Goal: Information Seeking & Learning: Learn about a topic

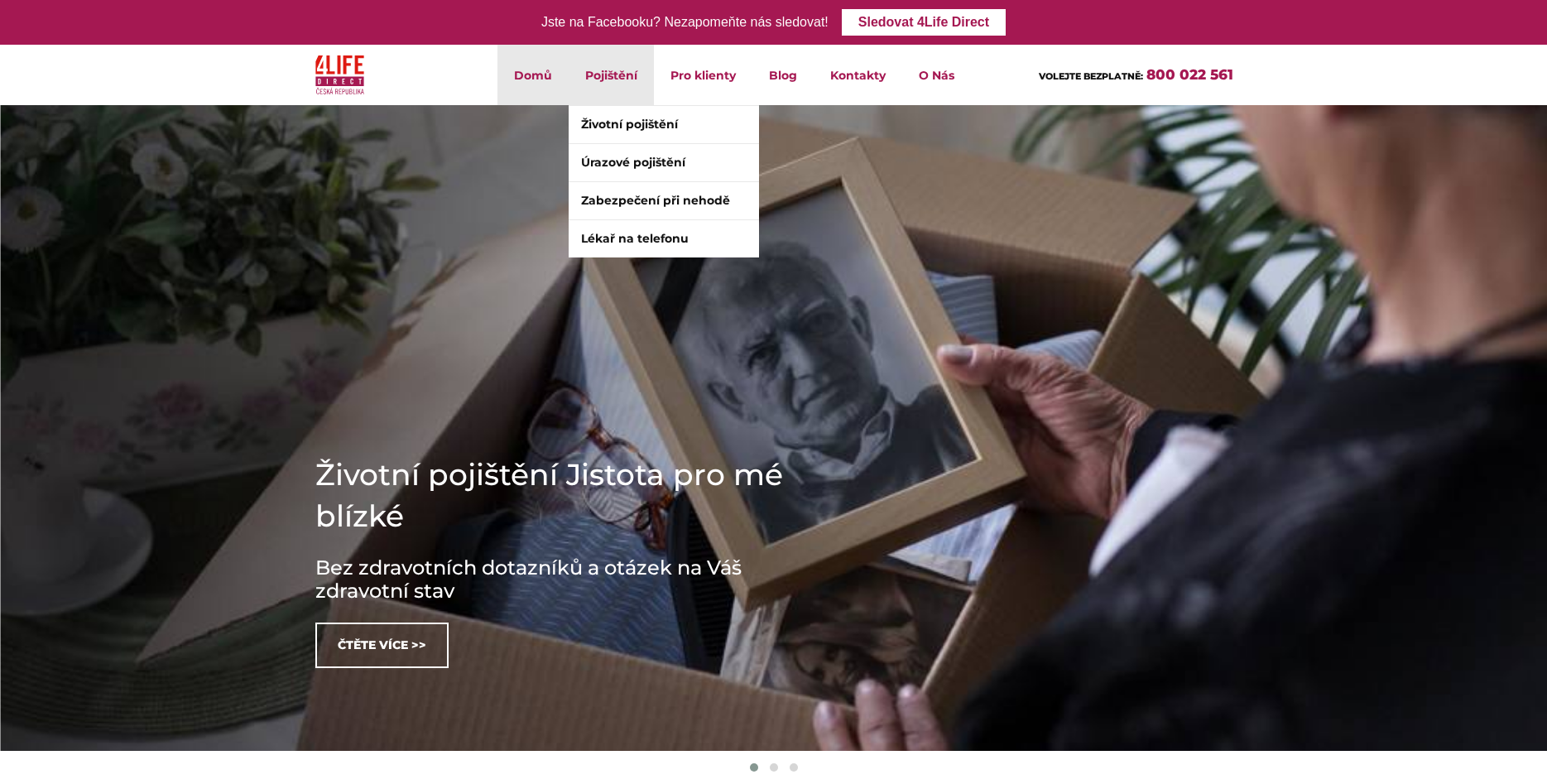
click at [603, 76] on li "Pojištění Životní pojištění Úrazové pojištění Zabezpečení při nehodě Lékař na t…" at bounding box center [611, 75] width 86 height 61
click at [597, 162] on link "Úrazové pojištění" at bounding box center [664, 163] width 191 height 37
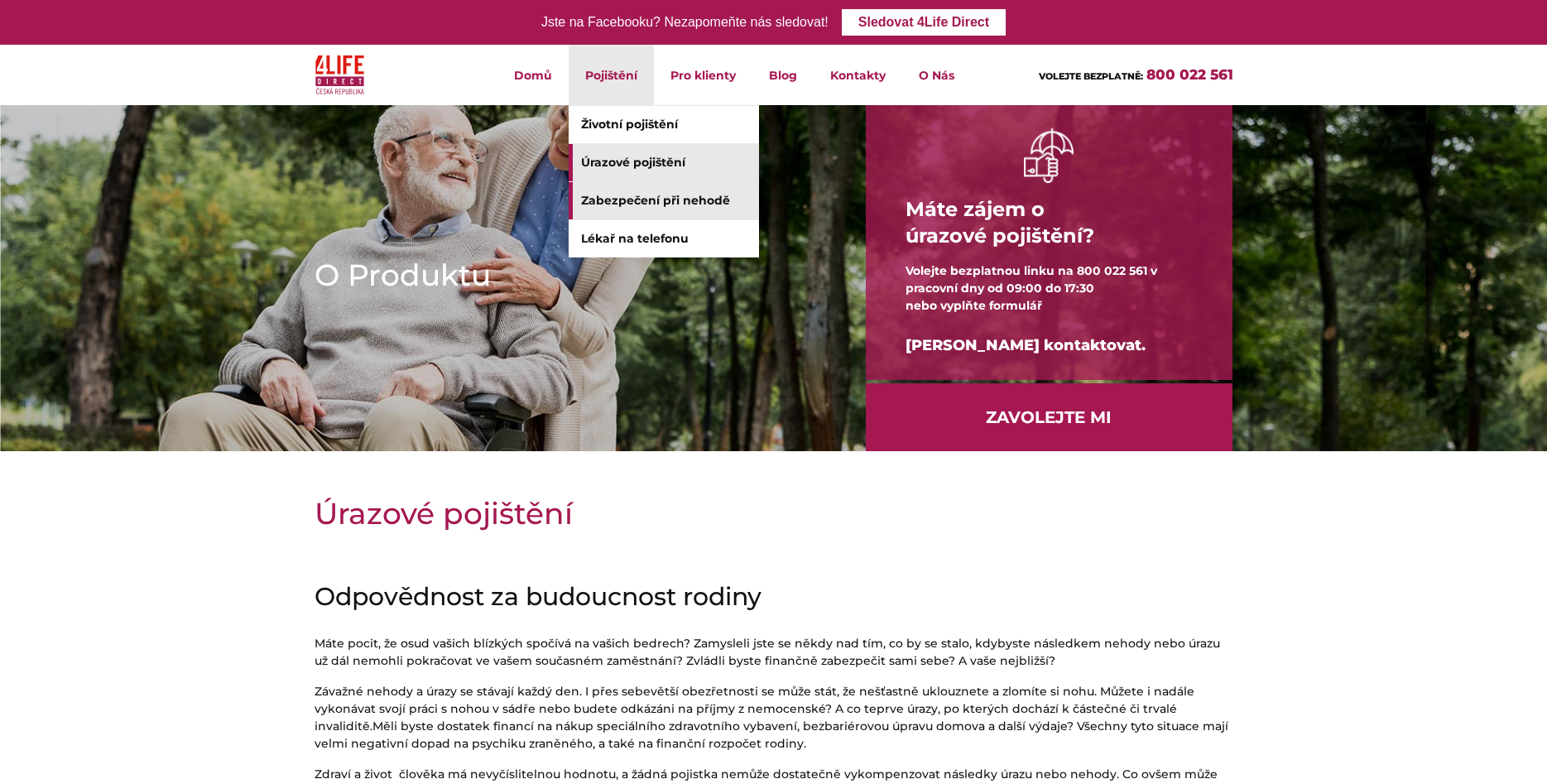
click at [624, 191] on link "Zabezpečení při nehodě" at bounding box center [664, 200] width 191 height 37
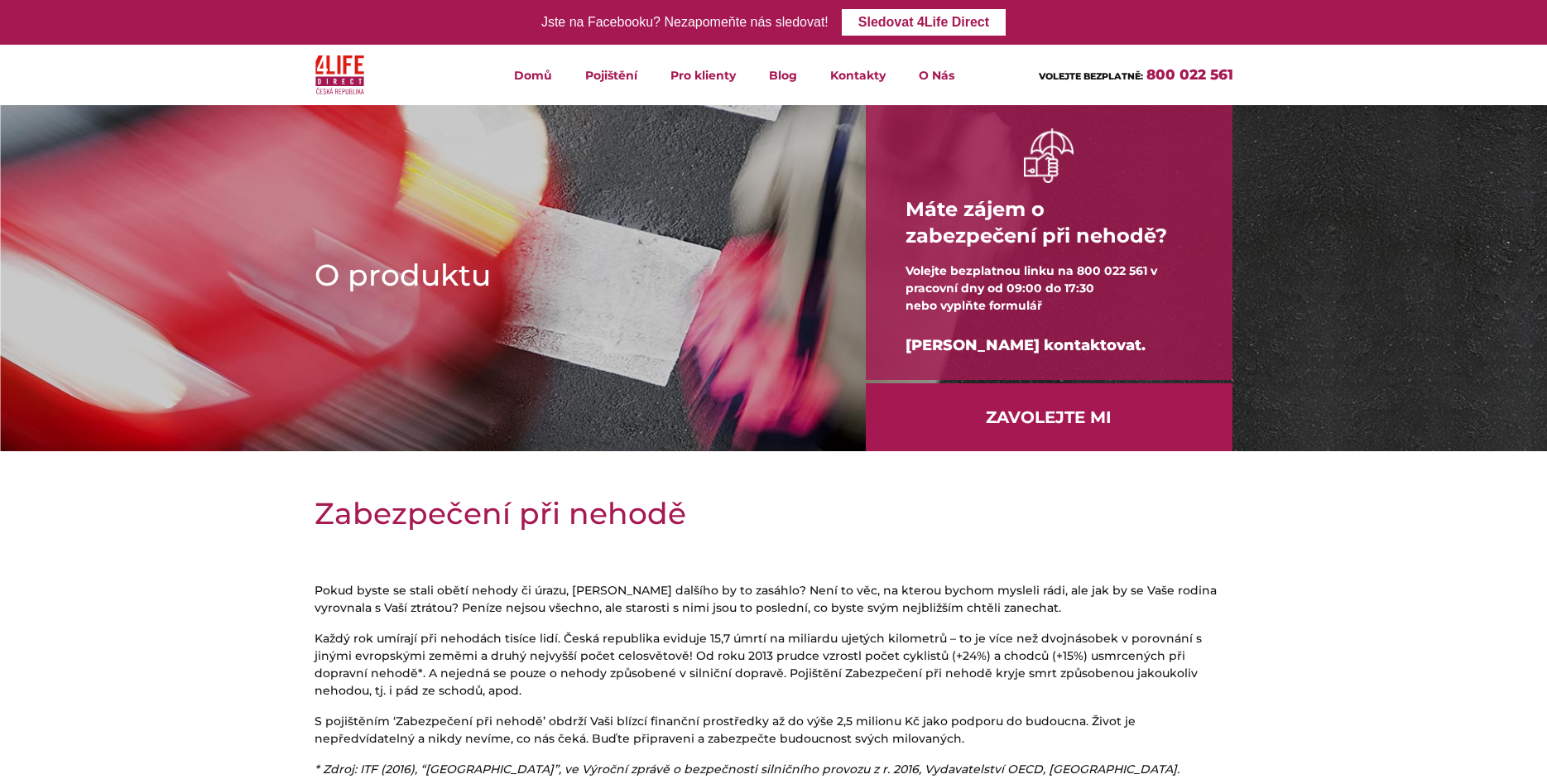
drag, startPoint x: 835, startPoint y: 159, endPoint x: 855, endPoint y: 161, distance: 20.1
click at [1346, 333] on img at bounding box center [774, 278] width 1547 height 484
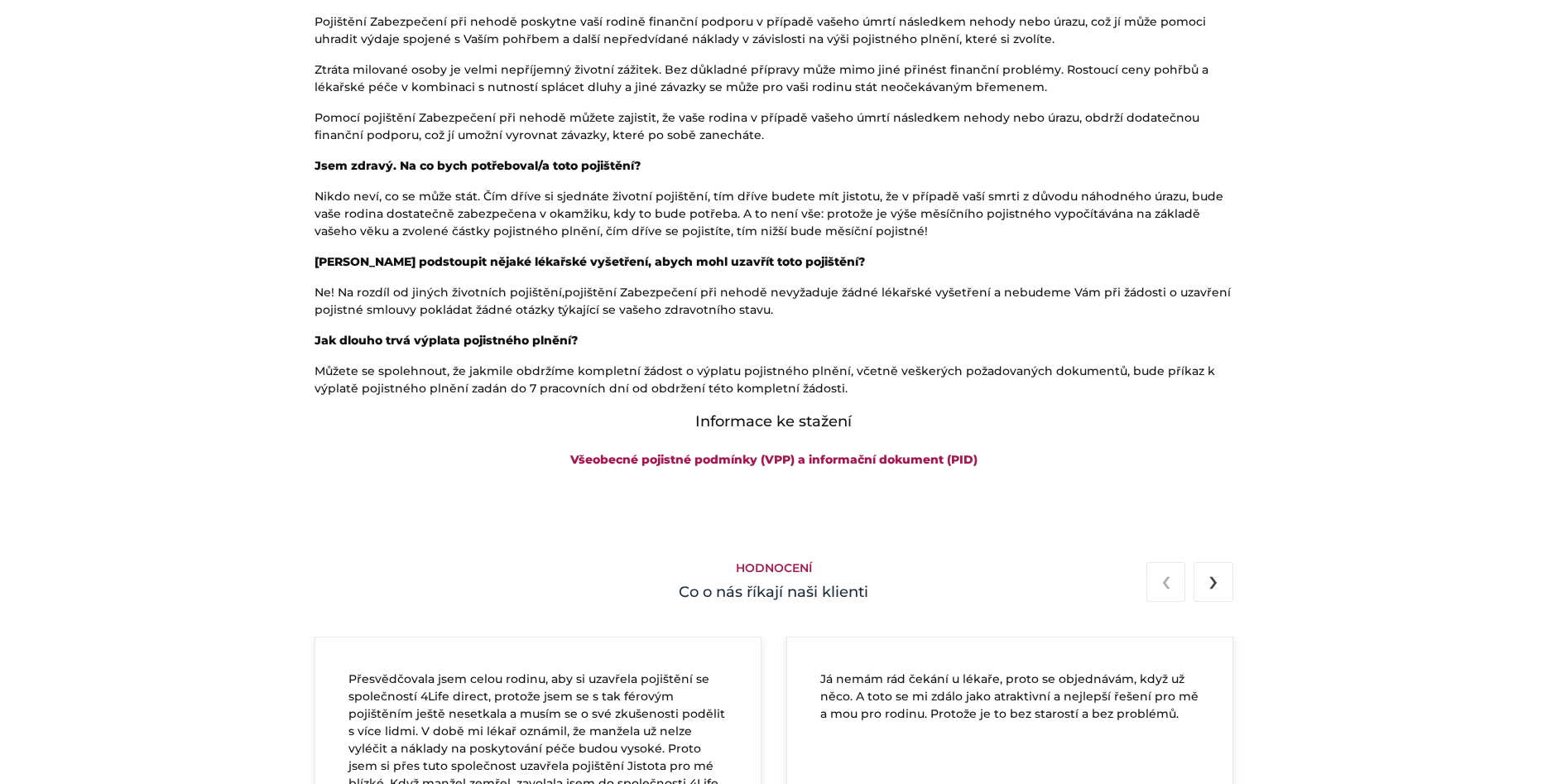
scroll to position [1520, 0]
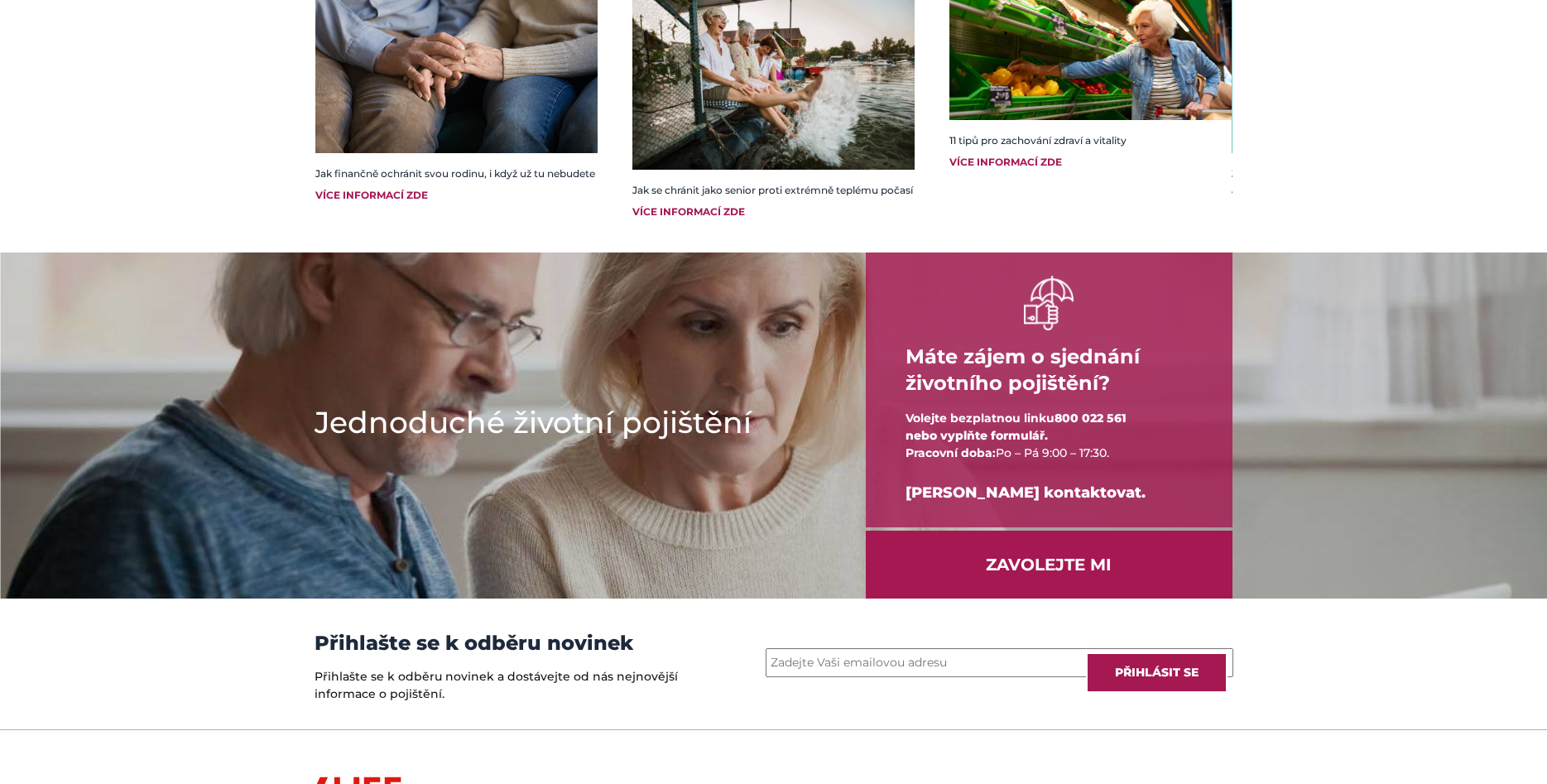
scroll to position [1858, 0]
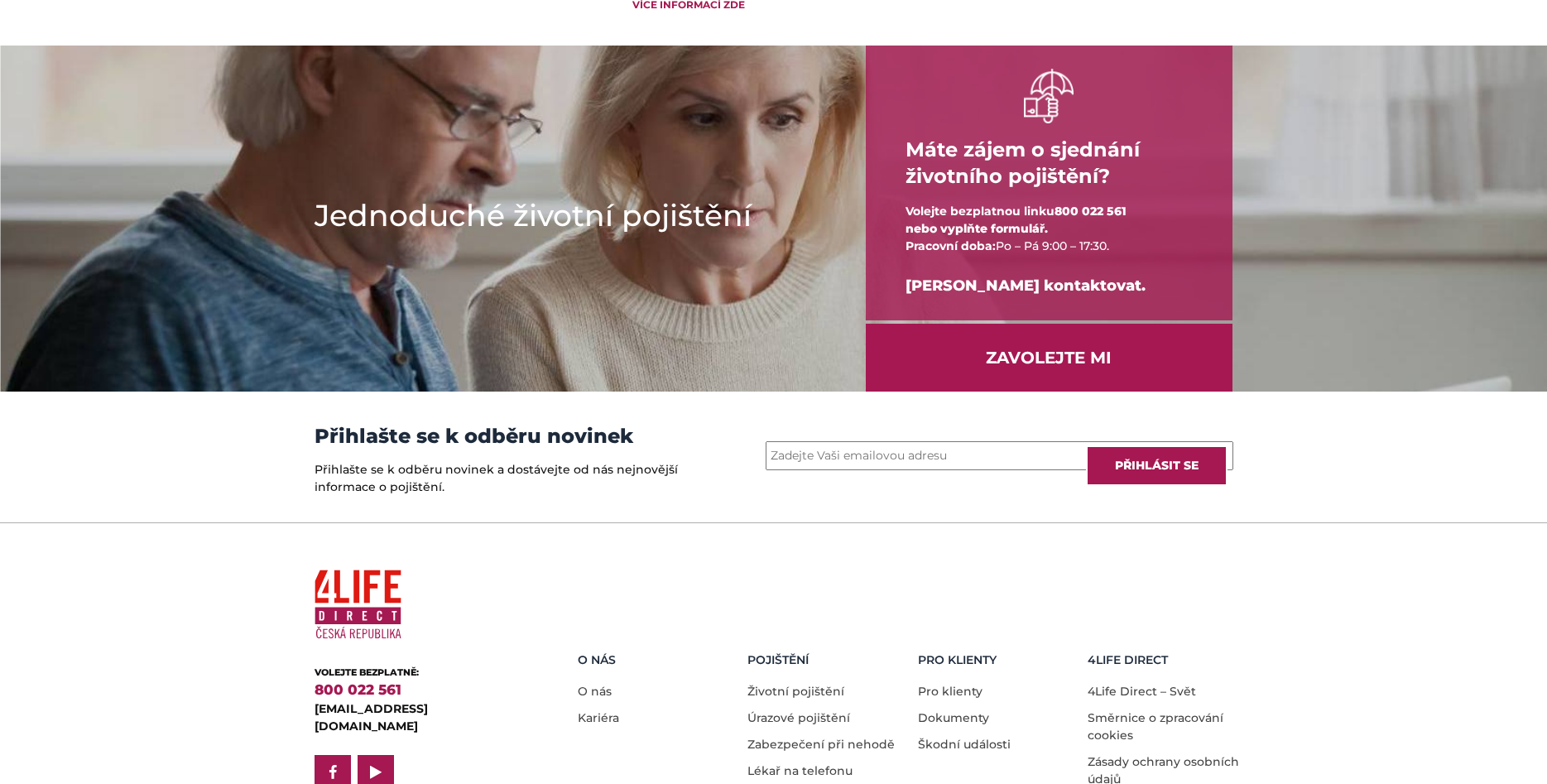
drag, startPoint x: 449, startPoint y: 723, endPoint x: 446, endPoint y: 711, distance: 12.4
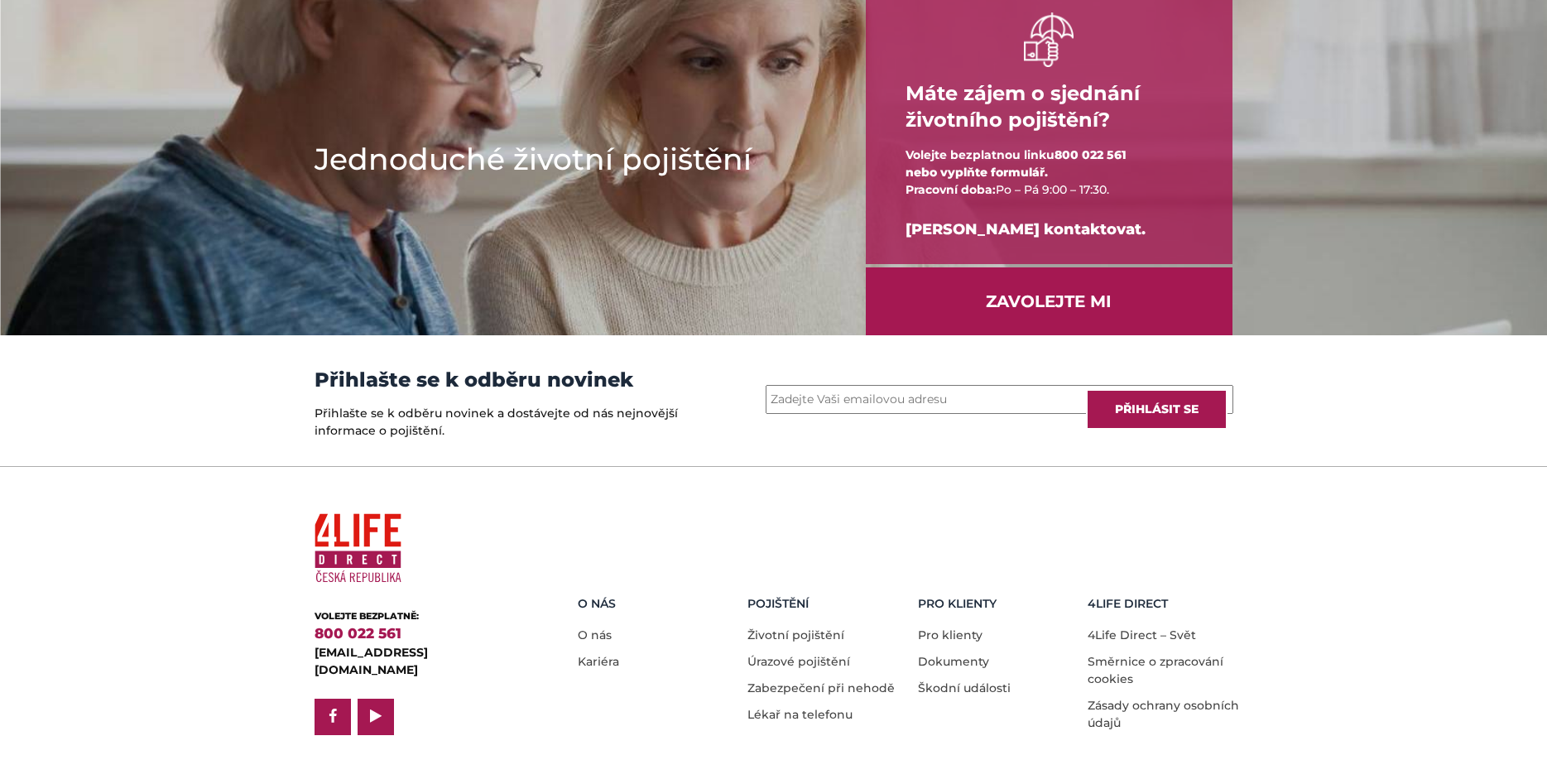
scroll to position [2138, 0]
